Goal: Check status: Check status

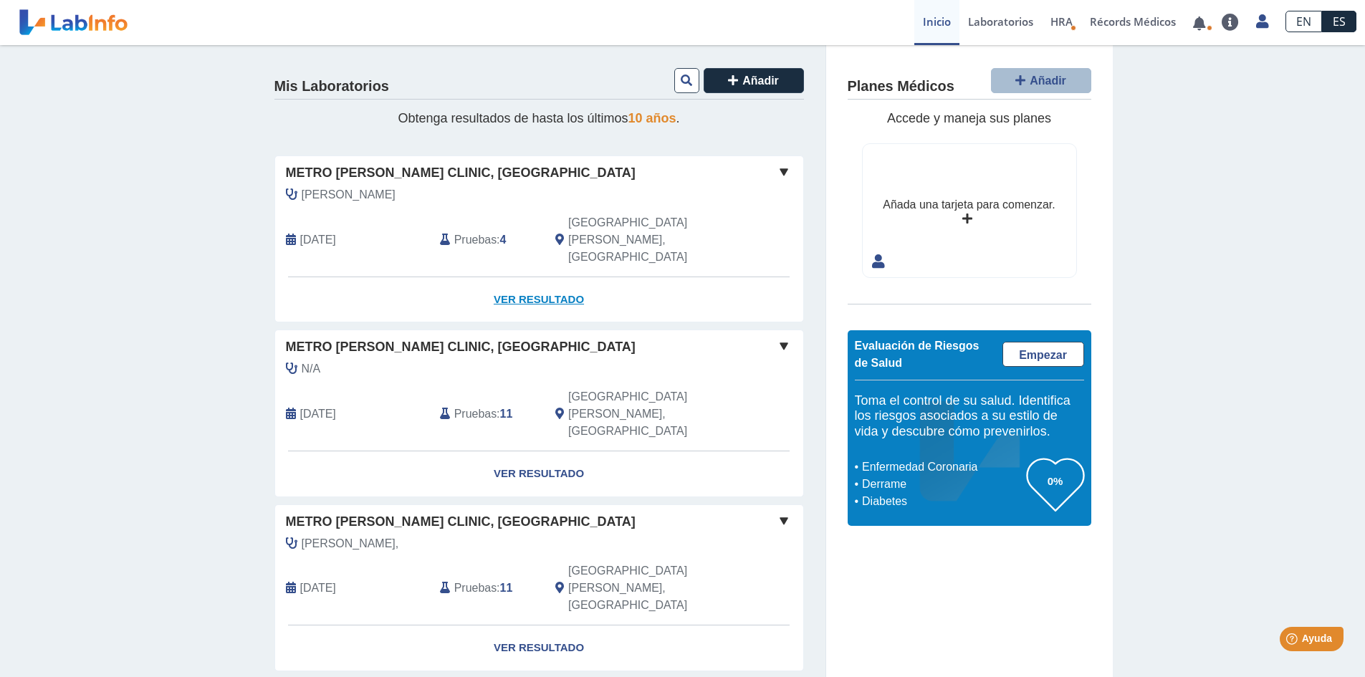
click at [541, 277] on link "Ver Resultado" at bounding box center [539, 299] width 528 height 45
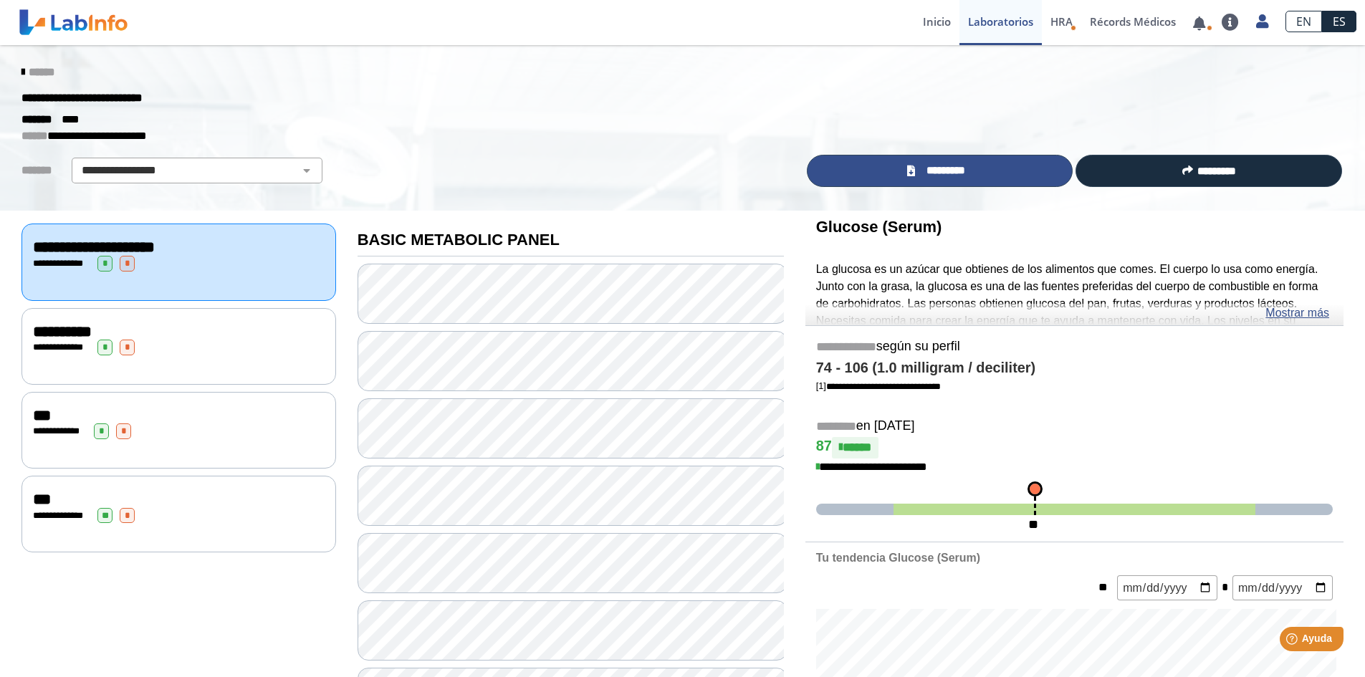
click at [919, 173] on span "*********" at bounding box center [945, 171] width 52 height 16
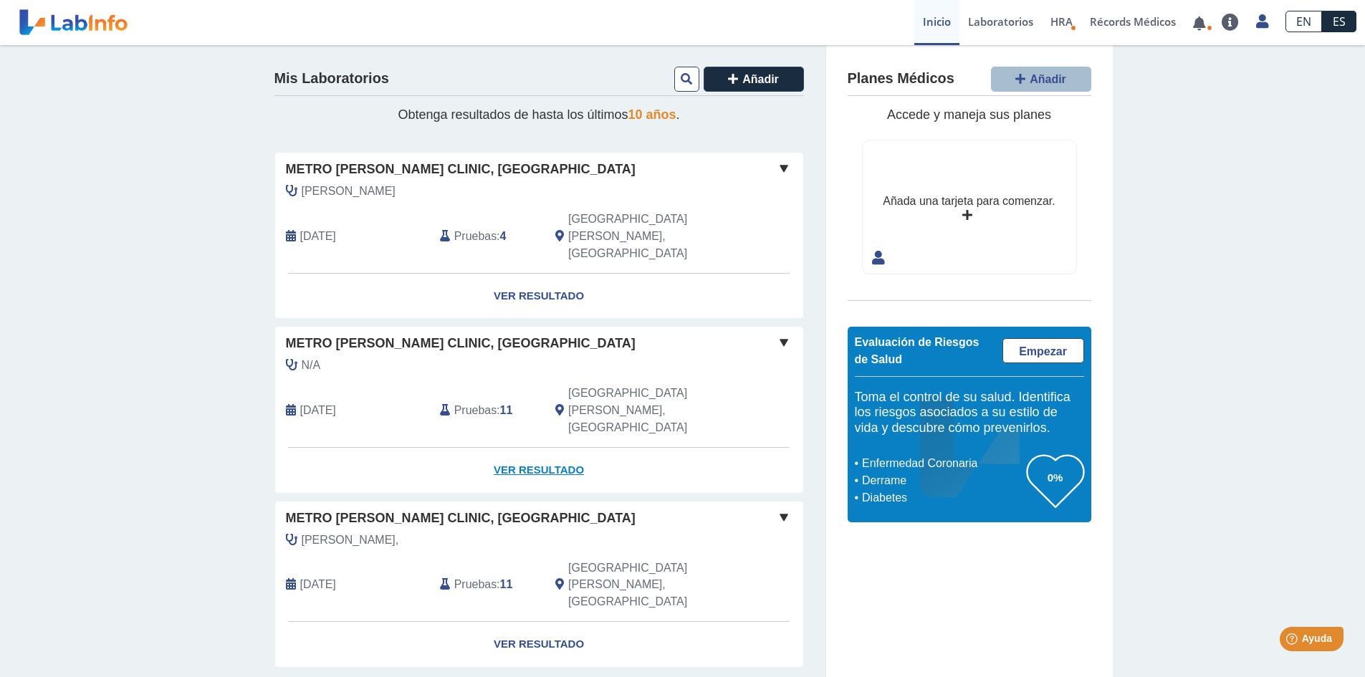
click at [554, 448] on link "Ver Resultado" at bounding box center [539, 470] width 528 height 45
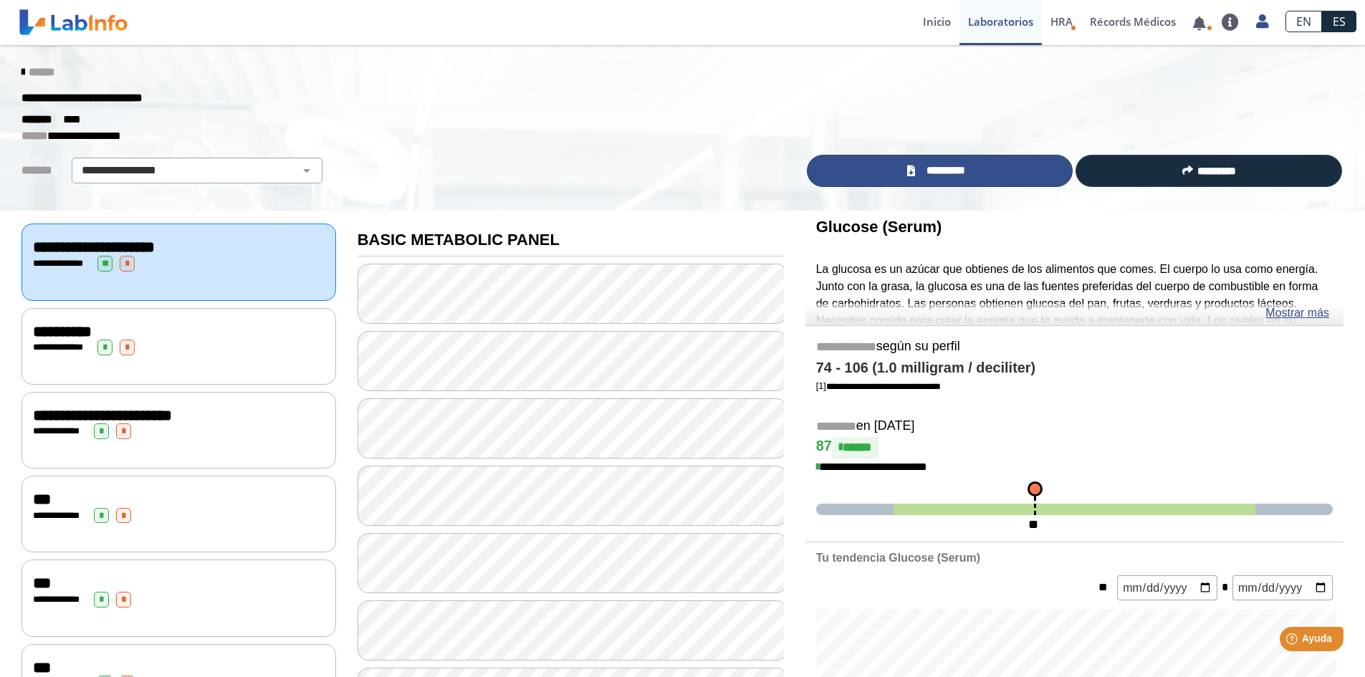
click at [907, 170] on icon at bounding box center [911, 170] width 8 height 11
